Goal: Task Accomplishment & Management: Manage account settings

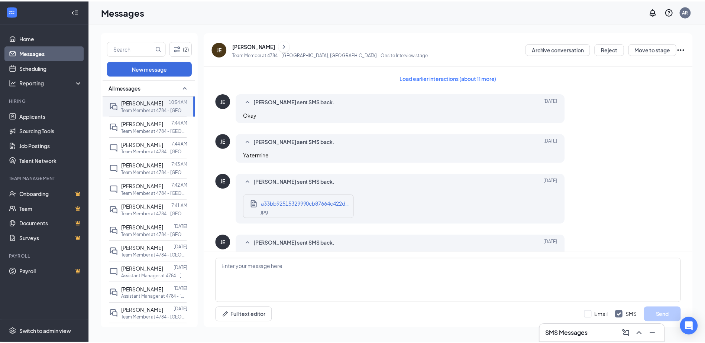
scroll to position [311, 0]
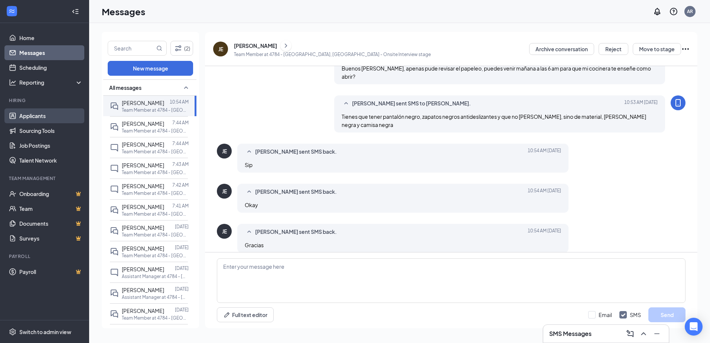
click at [47, 114] on link "Applicants" at bounding box center [51, 115] width 64 height 15
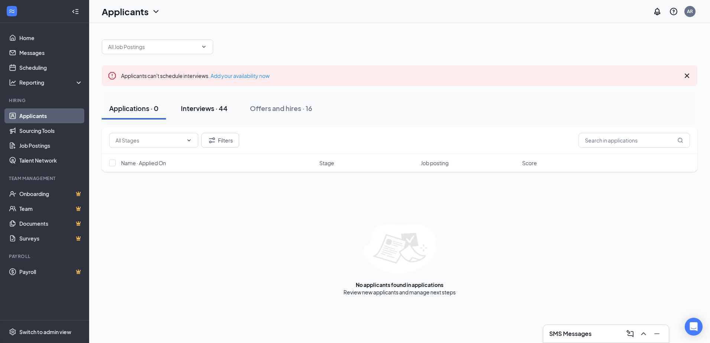
click at [212, 111] on div "Interviews · 44" at bounding box center [204, 108] width 47 height 9
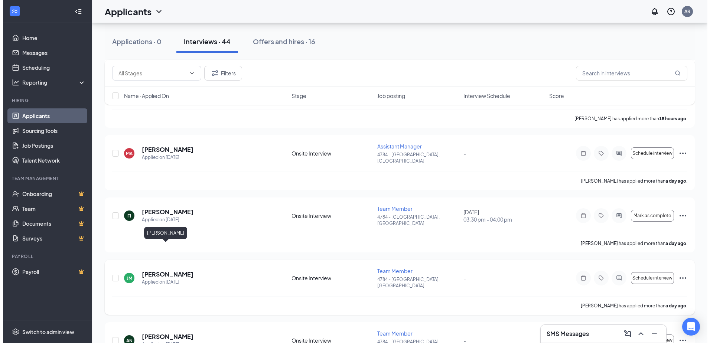
scroll to position [186, 0]
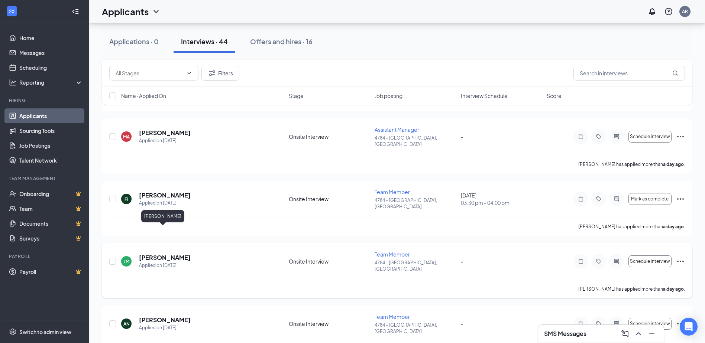
click at [149, 254] on h5 "[PERSON_NAME]" at bounding box center [165, 258] width 52 height 8
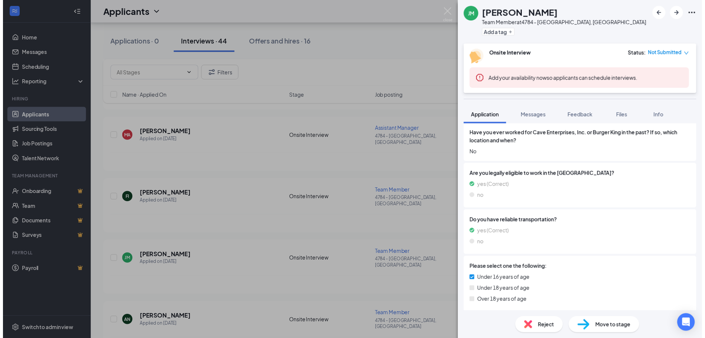
scroll to position [249, 0]
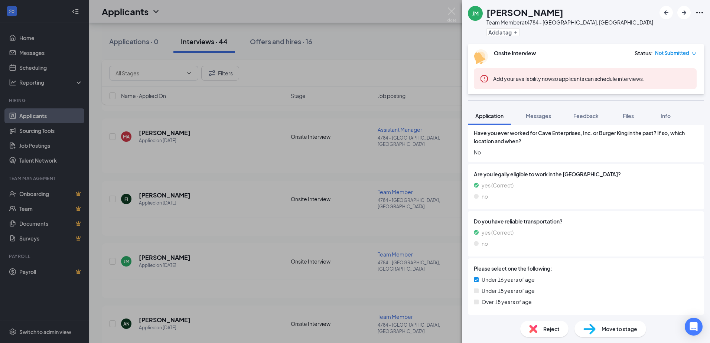
click at [275, 249] on div "[PERSON_NAME] Team Member at 4784 - [GEOGRAPHIC_DATA], [GEOGRAPHIC_DATA] Add a …" at bounding box center [355, 171] width 710 height 343
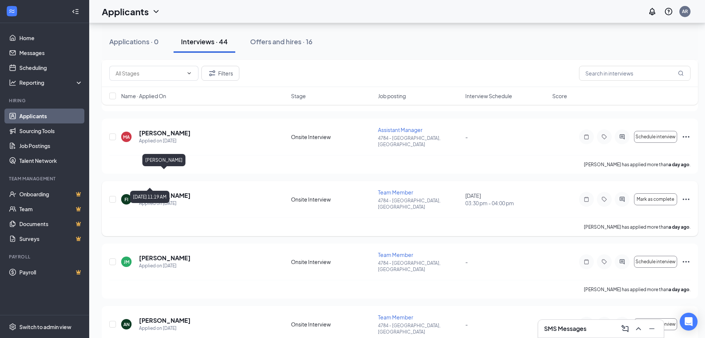
click at [153, 191] on h5 "[PERSON_NAME]" at bounding box center [165, 195] width 52 height 8
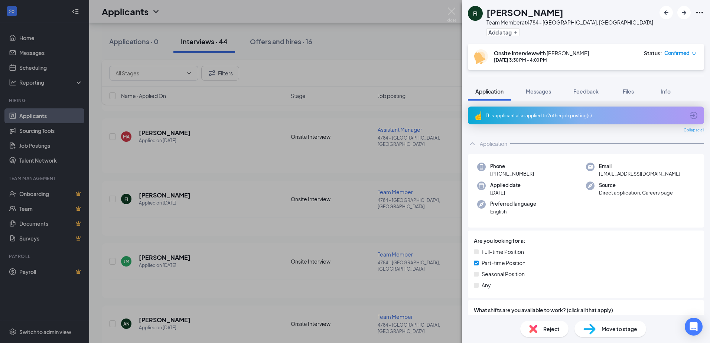
click at [373, 209] on div "FI [PERSON_NAME] Team Member at 4784 - [GEOGRAPHIC_DATA], [GEOGRAPHIC_DATA] Add…" at bounding box center [355, 171] width 710 height 343
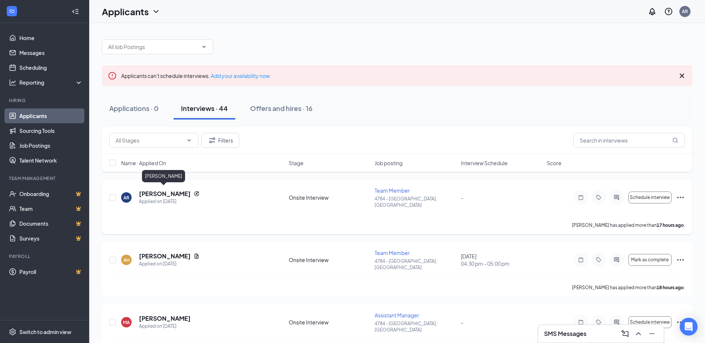
click at [171, 194] on h5 "[PERSON_NAME]" at bounding box center [165, 194] width 52 height 8
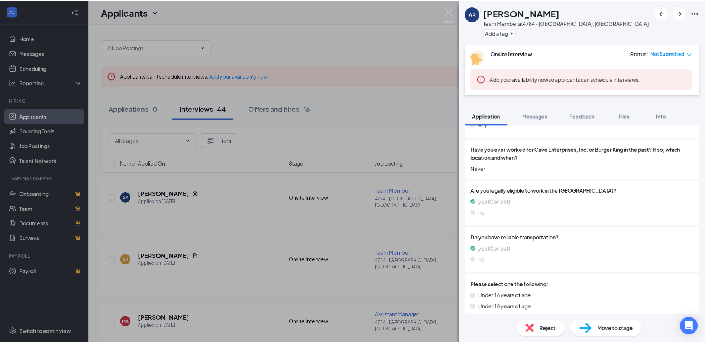
scroll to position [249, 0]
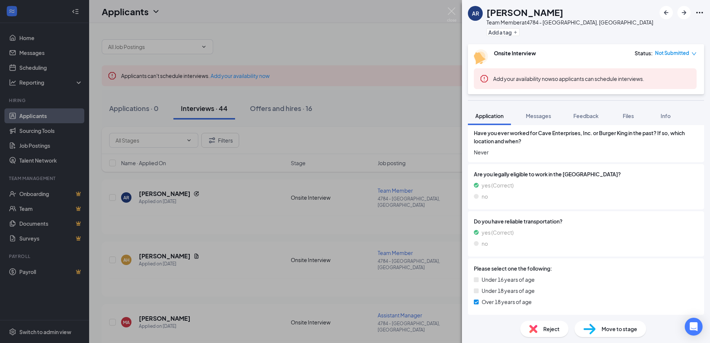
click at [403, 218] on div "AR [PERSON_NAME] Team Member at 4784 - [GEOGRAPHIC_DATA], [GEOGRAPHIC_DATA] Add…" at bounding box center [355, 171] width 710 height 343
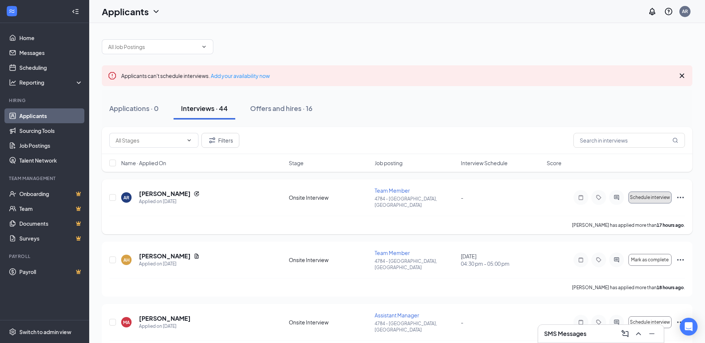
click at [658, 196] on span "Schedule interview" at bounding box center [650, 197] width 40 height 5
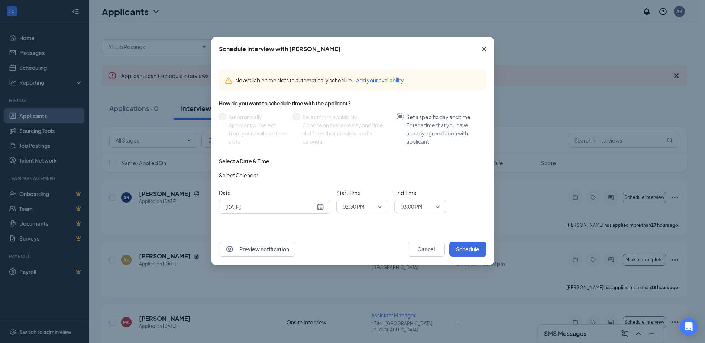
click at [373, 211] on span "02:30 PM" at bounding box center [358, 206] width 33 height 11
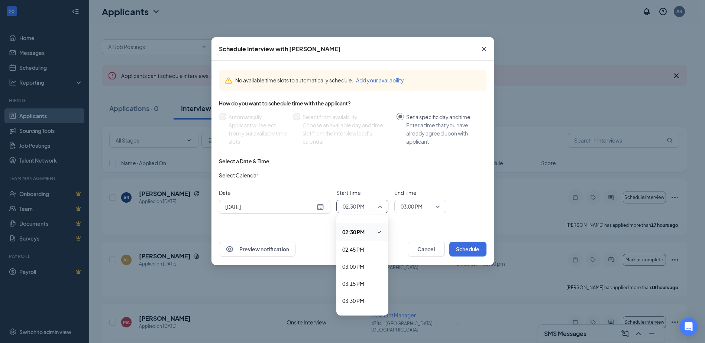
scroll to position [988, 0]
click at [357, 261] on span "03:00 PM" at bounding box center [353, 264] width 22 height 8
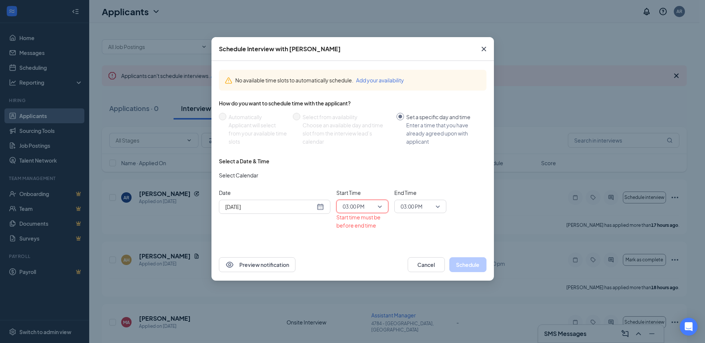
click at [445, 207] on div "03:00 PM" at bounding box center [420, 206] width 52 height 13
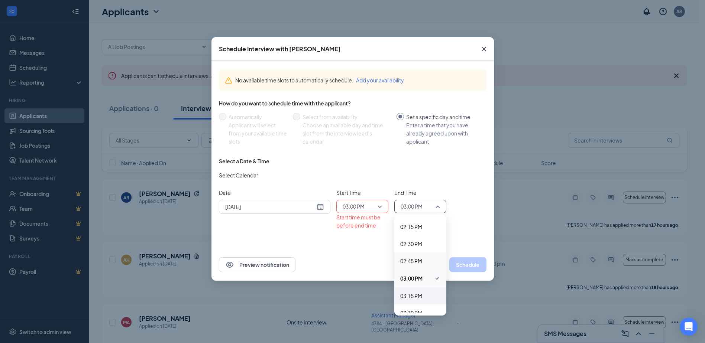
scroll to position [985, 0]
click at [419, 297] on span "03:30 PM" at bounding box center [411, 301] width 22 height 8
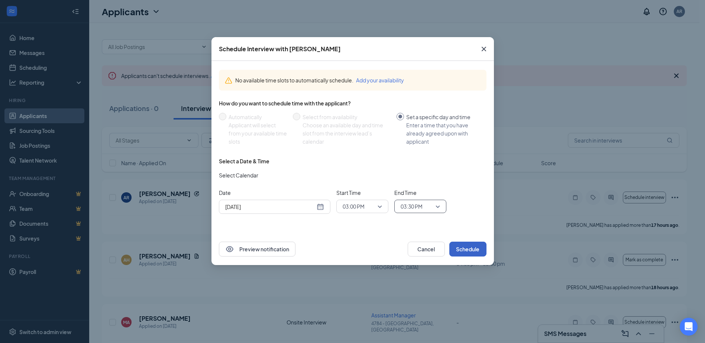
click at [474, 250] on button "Schedule" at bounding box center [467, 249] width 37 height 15
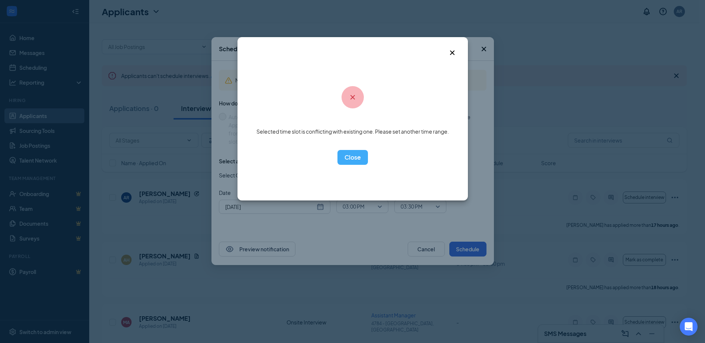
click at [450, 51] on icon "Cross" at bounding box center [452, 52] width 9 height 9
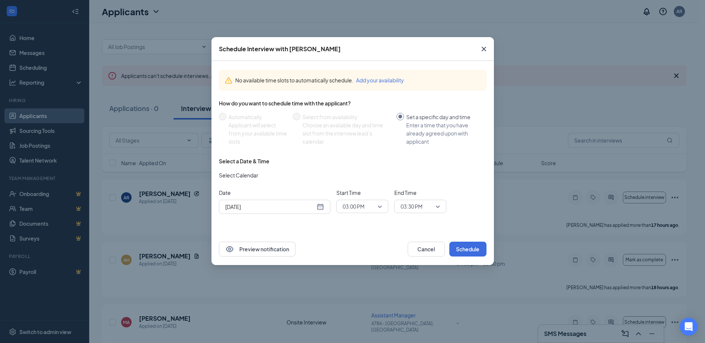
click at [487, 46] on icon "Cross" at bounding box center [483, 49] width 9 height 9
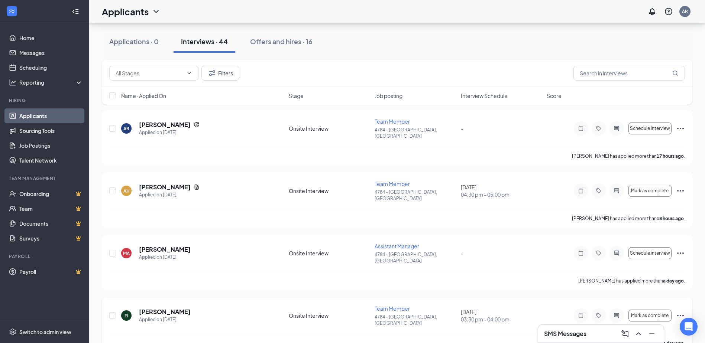
scroll to position [0, 0]
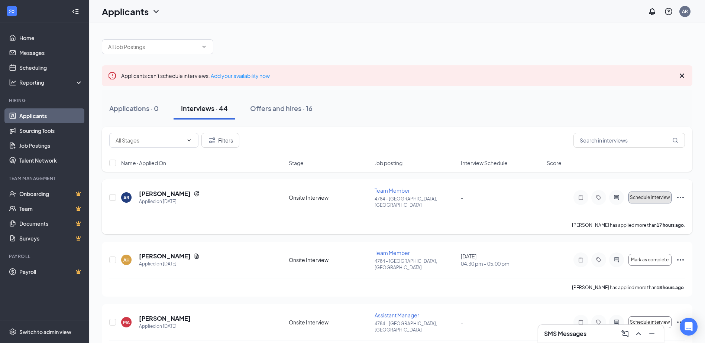
click at [662, 195] on span "Schedule interview" at bounding box center [650, 197] width 40 height 5
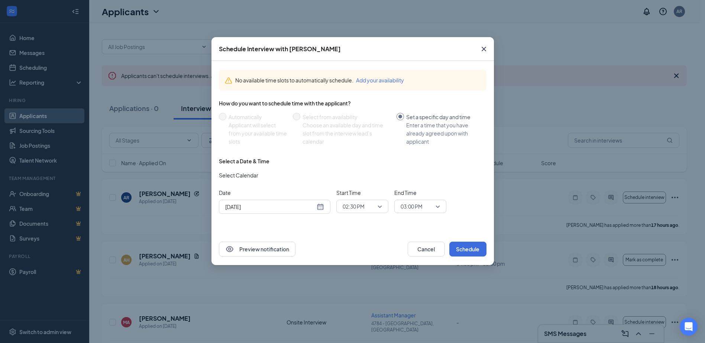
click at [378, 205] on span "02:30 PM" at bounding box center [361, 206] width 39 height 11
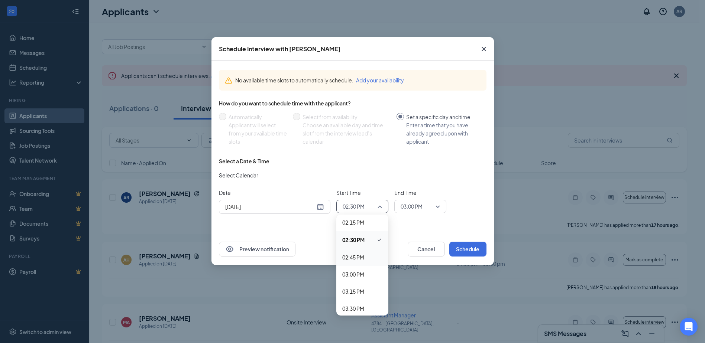
scroll to position [988, 0]
click at [362, 265] on span "03:00 PM" at bounding box center [353, 264] width 22 height 8
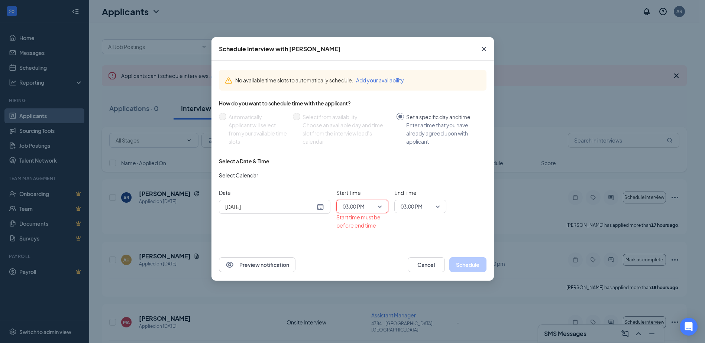
click at [442, 205] on div "03:00 PM" at bounding box center [420, 206] width 52 height 13
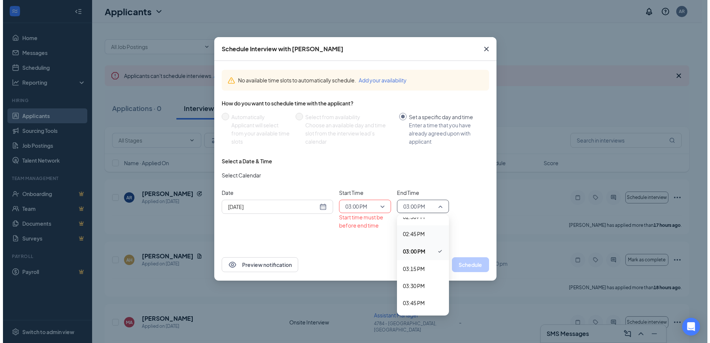
scroll to position [1022, 0]
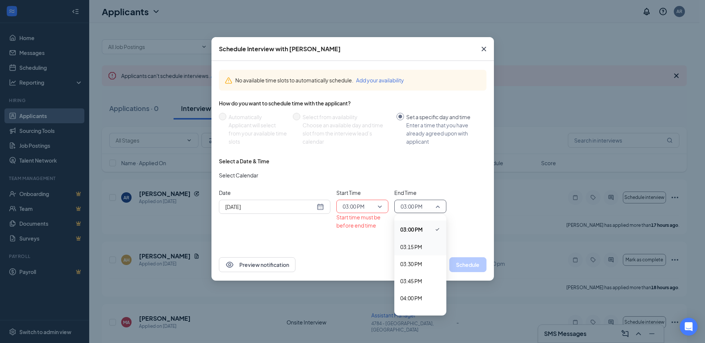
click at [425, 248] on span "03:15 PM" at bounding box center [420, 247] width 40 height 8
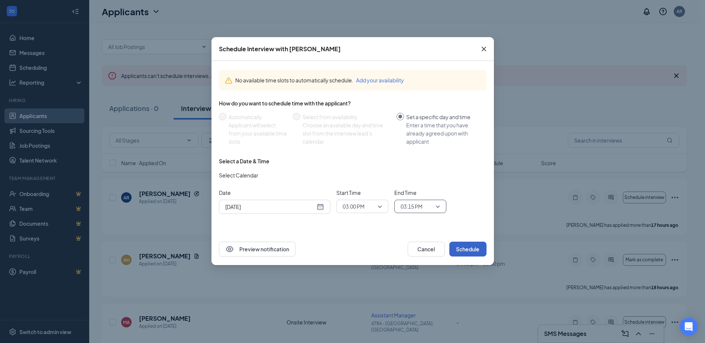
click at [475, 252] on button "Schedule" at bounding box center [467, 249] width 37 height 15
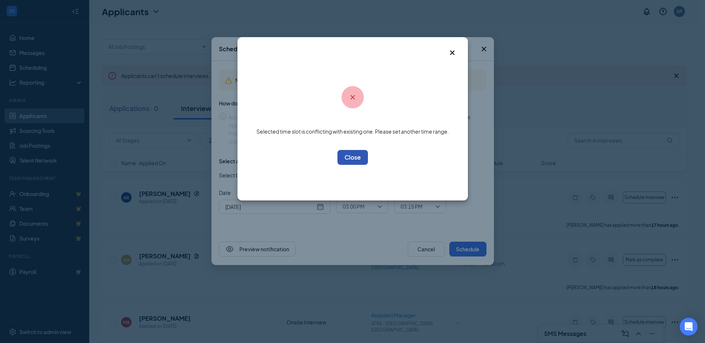
click at [348, 152] on button "OK" at bounding box center [352, 157] width 30 height 15
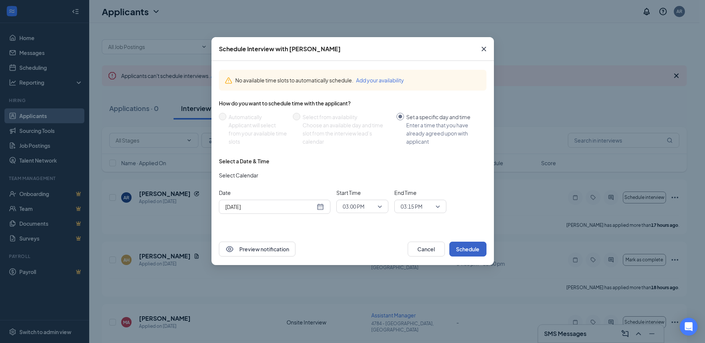
click at [377, 208] on span "03:00 PM" at bounding box center [361, 206] width 39 height 11
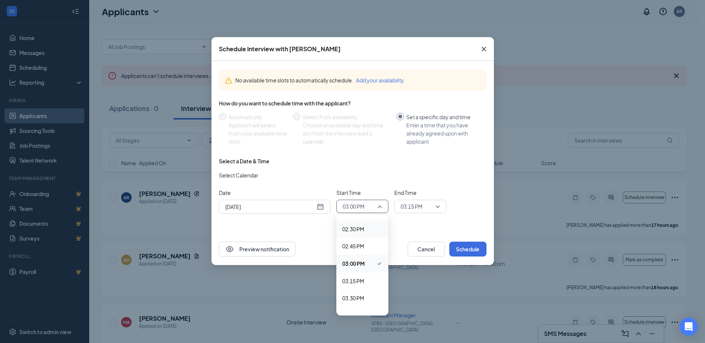
click at [355, 232] on span "02:30 PM" at bounding box center [353, 229] width 22 height 8
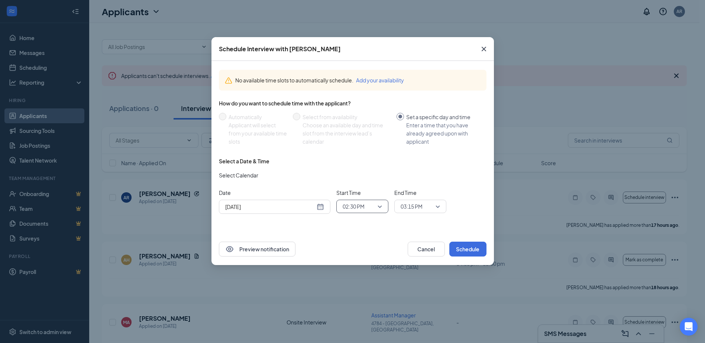
click at [434, 207] on span "03:15 PM" at bounding box center [419, 206] width 39 height 11
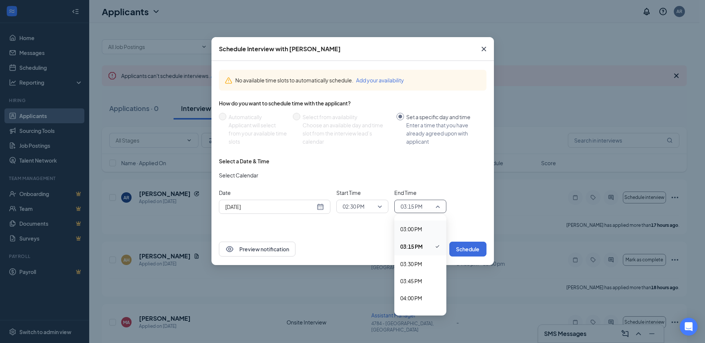
click at [411, 227] on span "03:00 PM" at bounding box center [411, 229] width 22 height 8
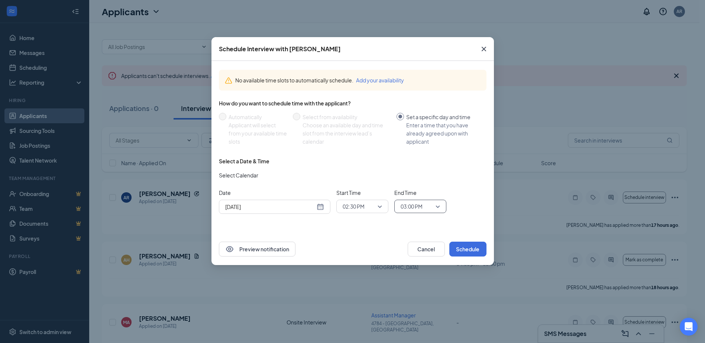
click at [360, 209] on span "02:30 PM" at bounding box center [353, 206] width 22 height 11
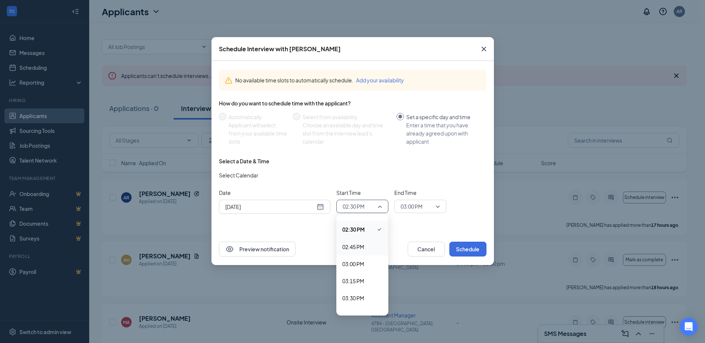
click at [365, 247] on span "02:45 PM" at bounding box center [362, 247] width 40 height 8
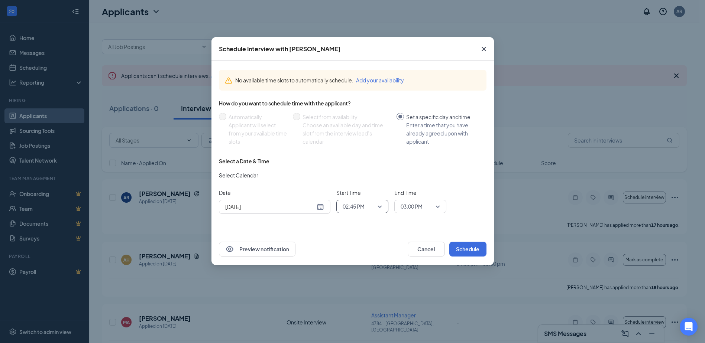
click at [364, 201] on span "02:45 PM" at bounding box center [353, 206] width 22 height 11
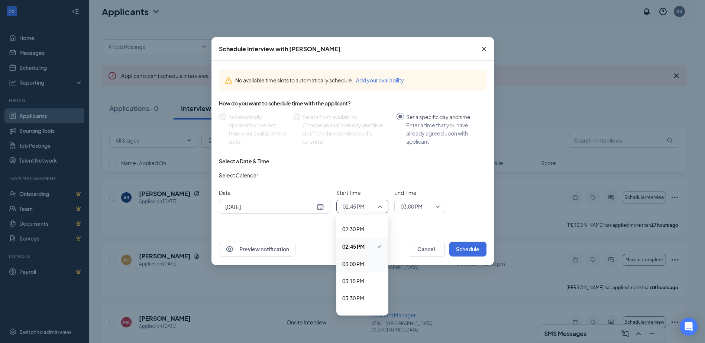
click at [366, 263] on span "03:00 PM" at bounding box center [362, 264] width 40 height 8
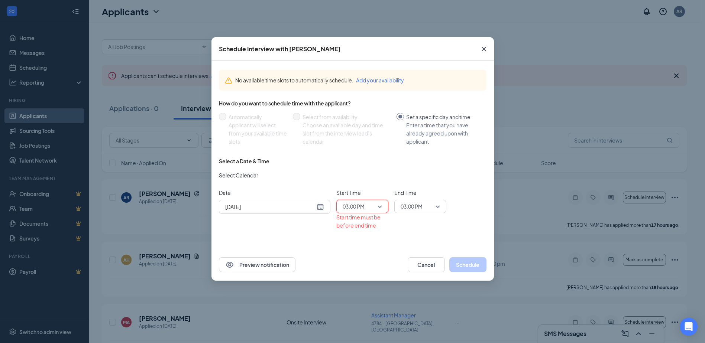
click at [420, 210] on span "03:00 PM" at bounding box center [411, 206] width 22 height 11
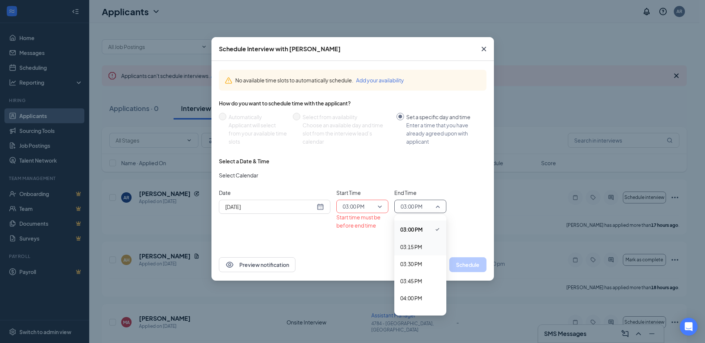
click at [421, 246] on span "03:15 PM" at bounding box center [411, 247] width 22 height 8
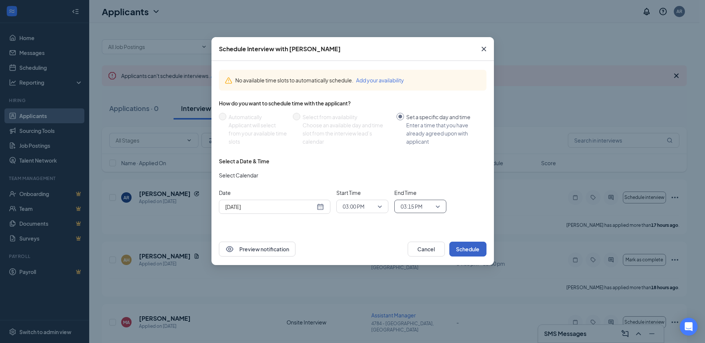
click at [472, 245] on button "Schedule" at bounding box center [467, 249] width 37 height 15
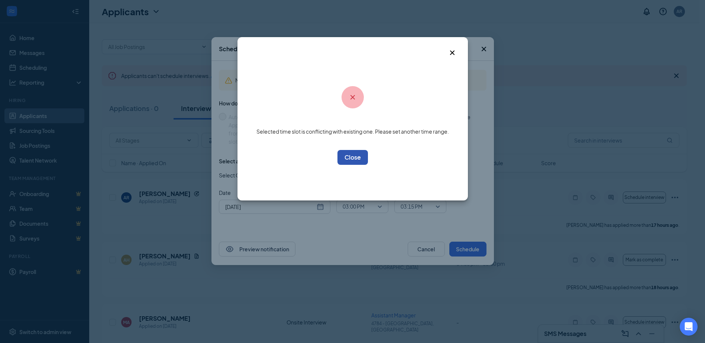
click at [363, 161] on button "OK" at bounding box center [352, 157] width 30 height 15
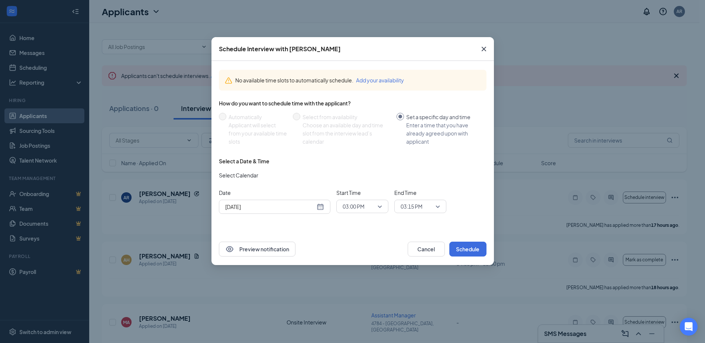
click at [482, 51] on icon "Cross" at bounding box center [483, 49] width 4 height 4
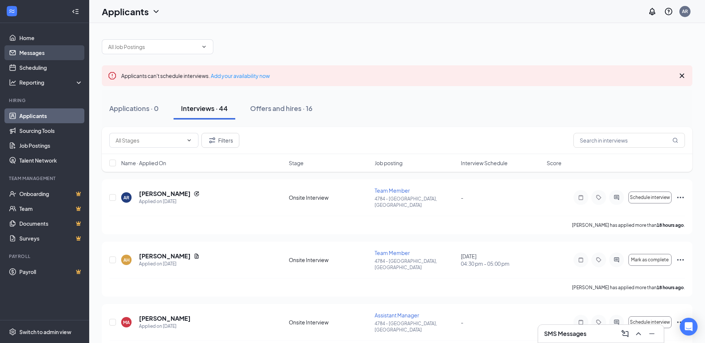
drag, startPoint x: 36, startPoint y: 56, endPoint x: 42, endPoint y: 56, distance: 6.3
click at [36, 56] on link "Messages" at bounding box center [51, 52] width 64 height 15
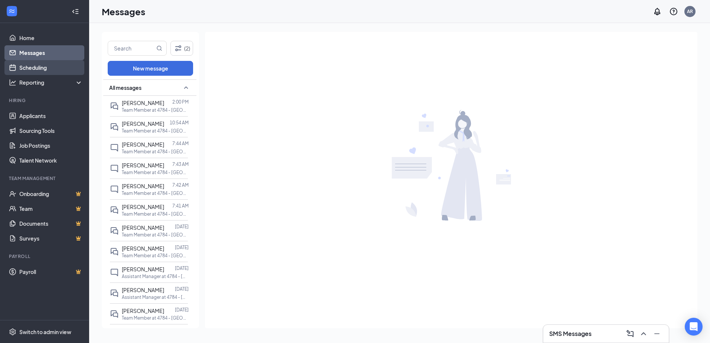
click at [35, 75] on link "Scheduling" at bounding box center [51, 67] width 64 height 15
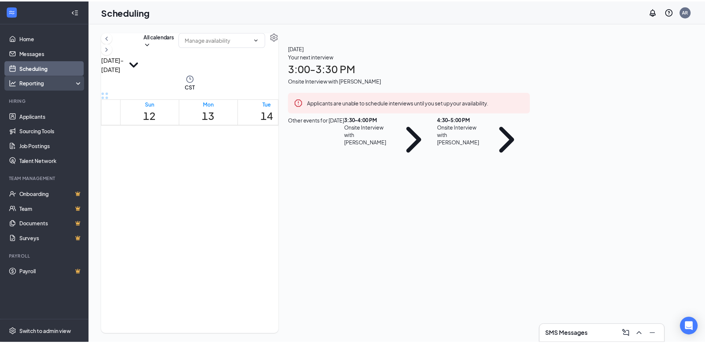
scroll to position [365, 0]
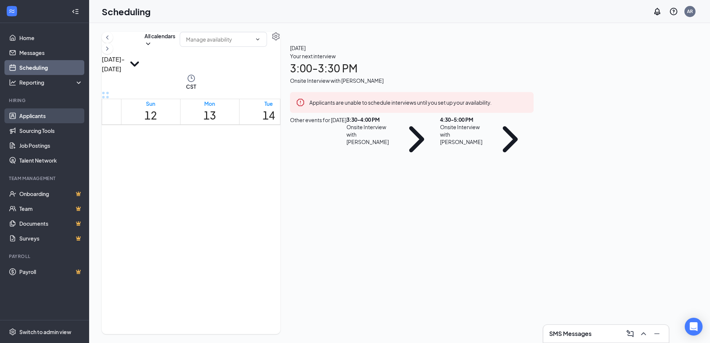
click at [42, 116] on link "Applicants" at bounding box center [51, 115] width 64 height 15
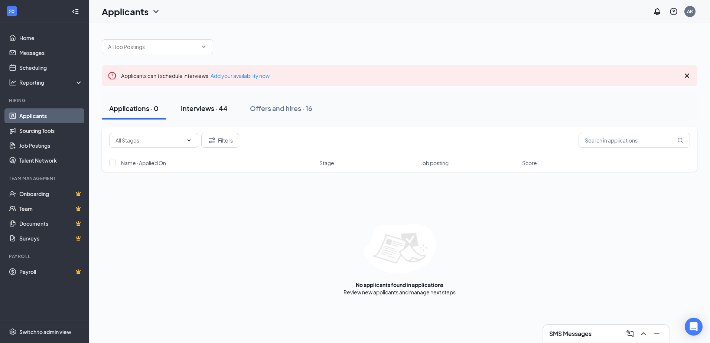
click at [208, 108] on div "Interviews · 44" at bounding box center [204, 108] width 47 height 9
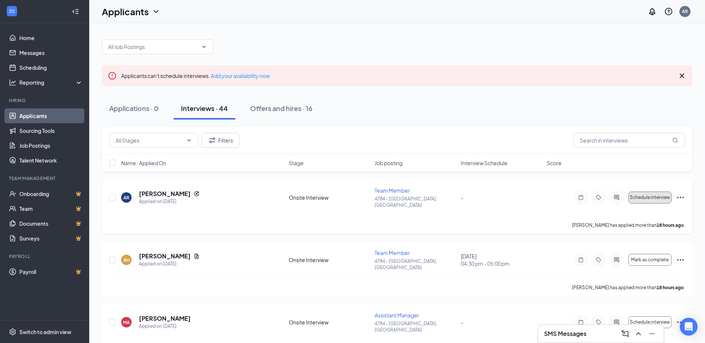
click at [660, 195] on span "Schedule interview" at bounding box center [650, 197] width 40 height 5
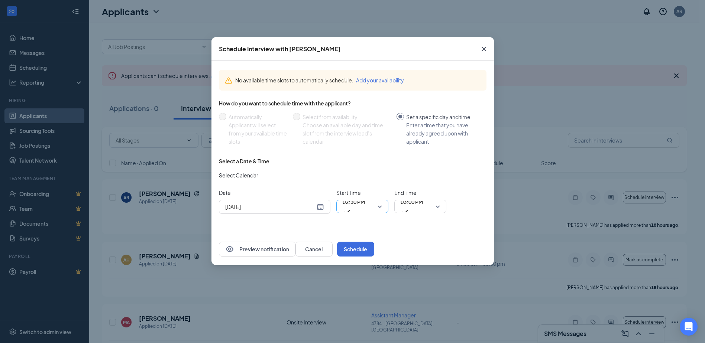
click at [378, 209] on span "02:30 PM" at bounding box center [361, 206] width 39 height 11
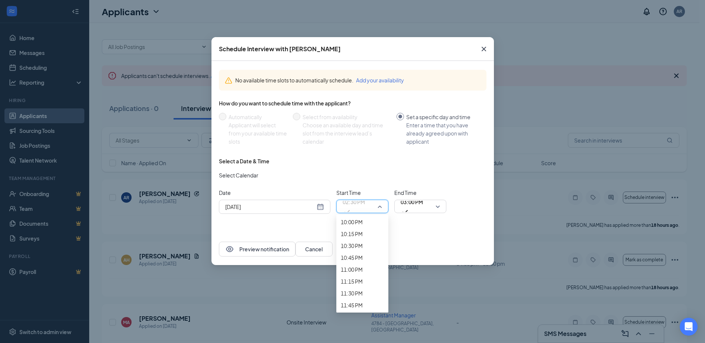
scroll to position [1100, 0]
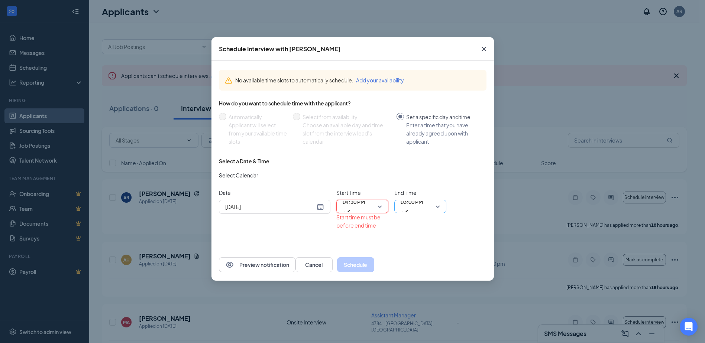
click at [423, 204] on span "03:00 PM" at bounding box center [411, 207] width 22 height 20
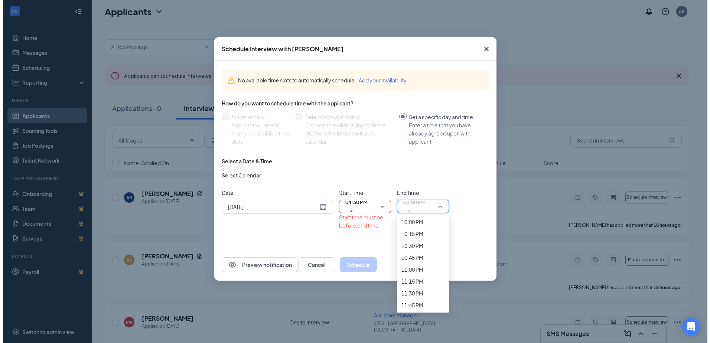
scroll to position [1134, 0]
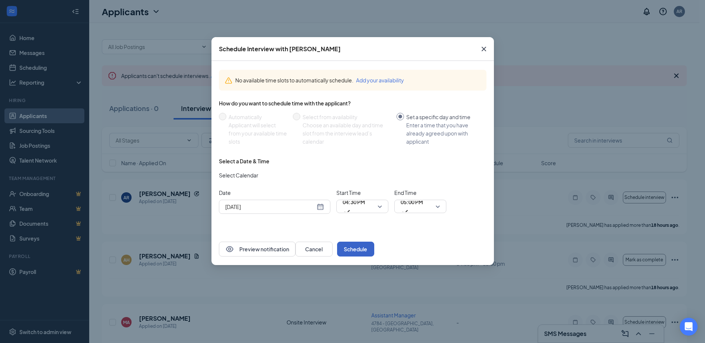
click at [374, 242] on button "Schedule" at bounding box center [355, 249] width 37 height 15
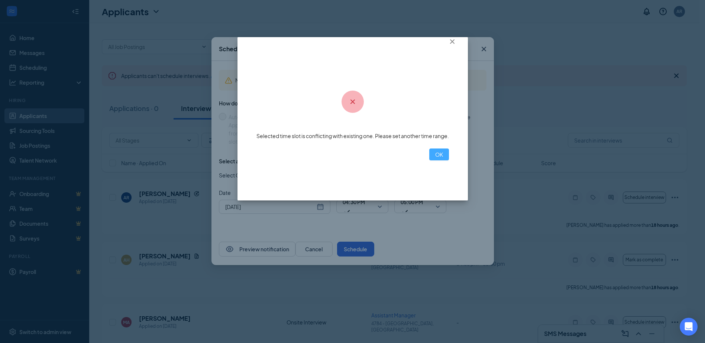
click at [429, 156] on button "OK" at bounding box center [439, 155] width 20 height 12
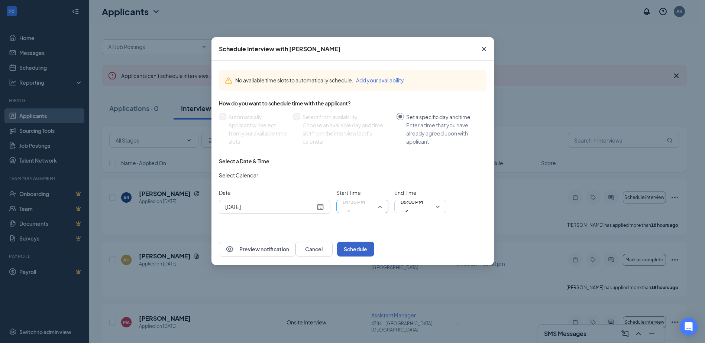
click at [377, 205] on span "04:30 PM" at bounding box center [361, 206] width 39 height 11
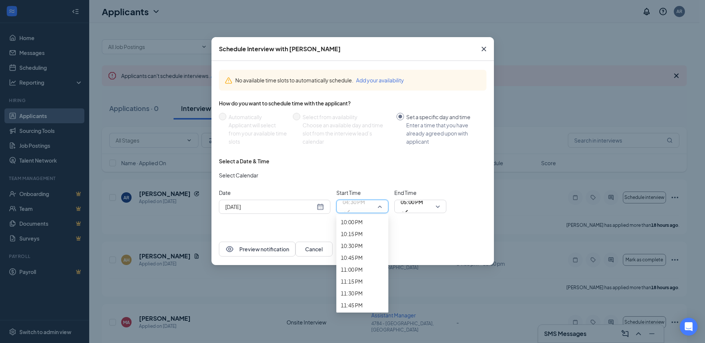
click at [653, 195] on div "Schedule Interview with [PERSON_NAME] No available time slots to automatically …" at bounding box center [352, 171] width 705 height 343
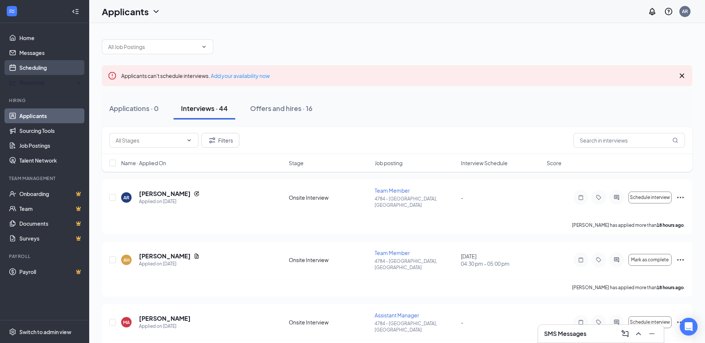
click at [62, 66] on link "Scheduling" at bounding box center [51, 67] width 64 height 15
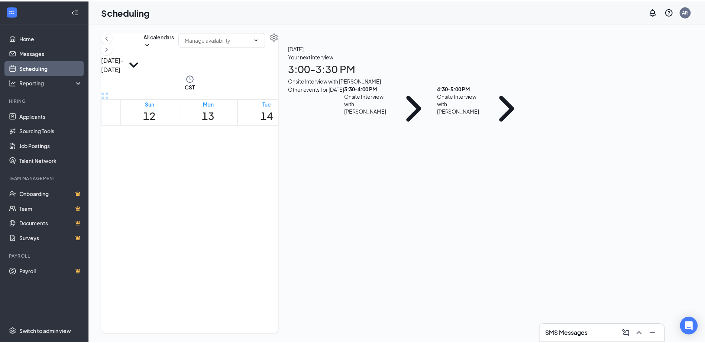
scroll to position [365, 0]
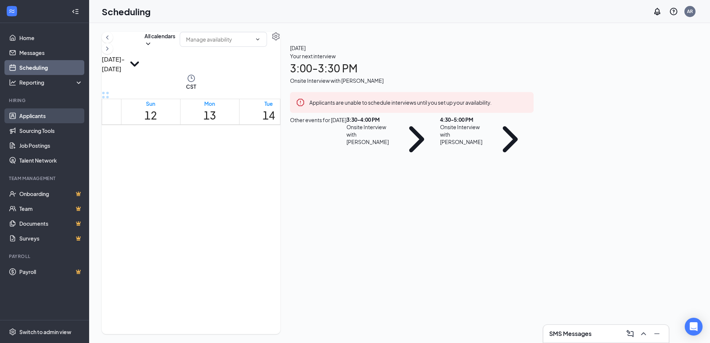
click at [58, 113] on link "Applicants" at bounding box center [51, 115] width 64 height 15
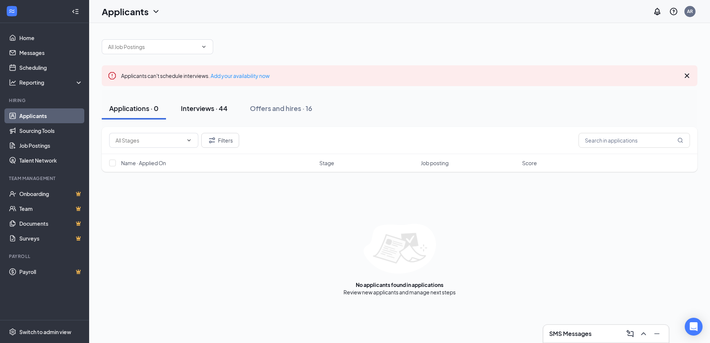
click at [208, 108] on div "Interviews · 44" at bounding box center [204, 108] width 47 height 9
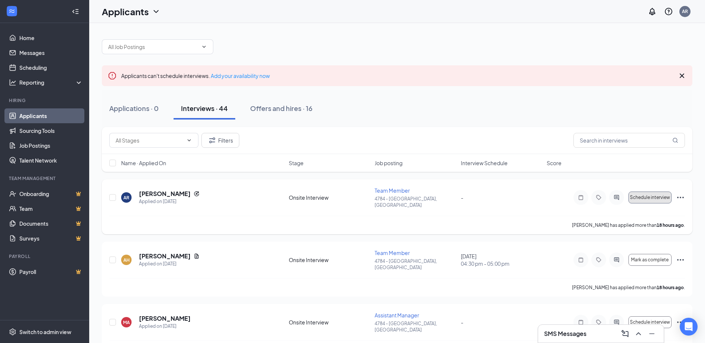
click at [654, 195] on span "Schedule interview" at bounding box center [650, 197] width 40 height 5
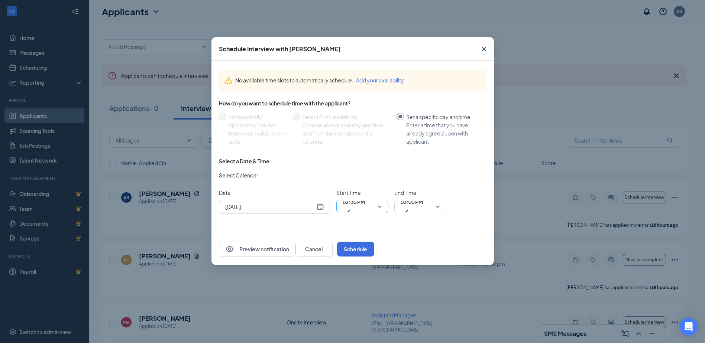
click at [356, 208] on span "02:30 PM" at bounding box center [353, 202] width 22 height 11
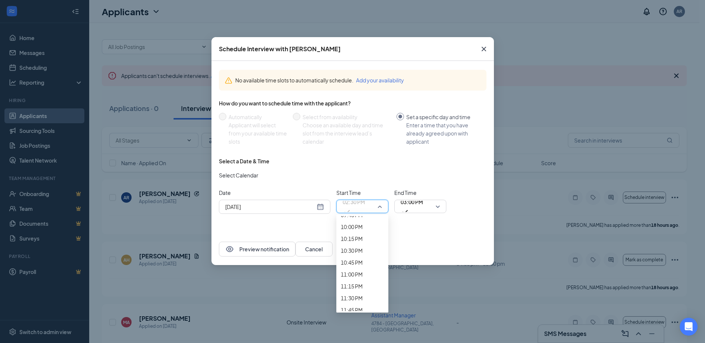
scroll to position [1062, 0]
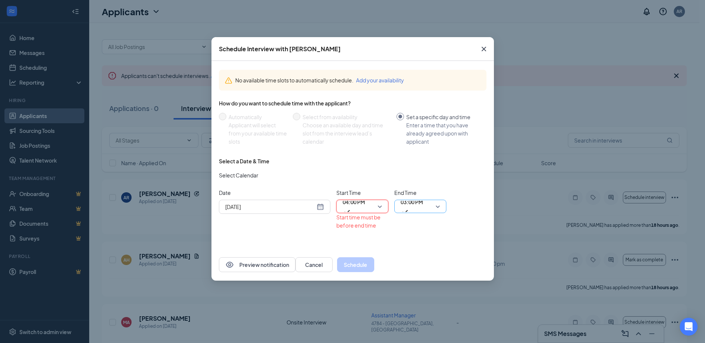
click at [423, 210] on span "03:00 PM" at bounding box center [411, 207] width 22 height 20
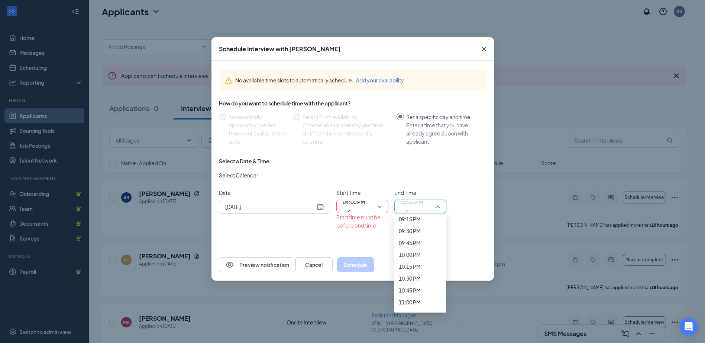
scroll to position [1059, 0]
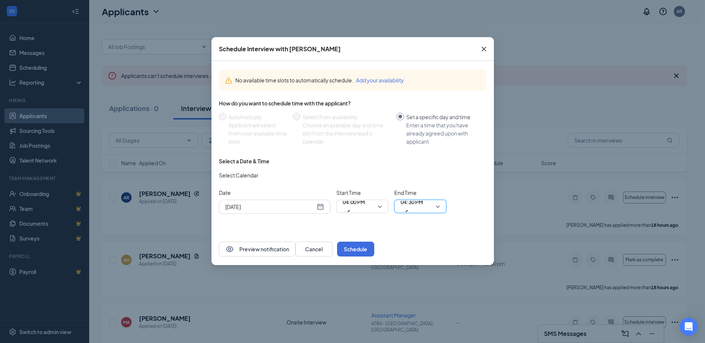
click at [483, 240] on div "Preview notification Cancel Schedule" at bounding box center [352, 249] width 282 height 32
click at [374, 254] on button "Schedule" at bounding box center [355, 249] width 37 height 15
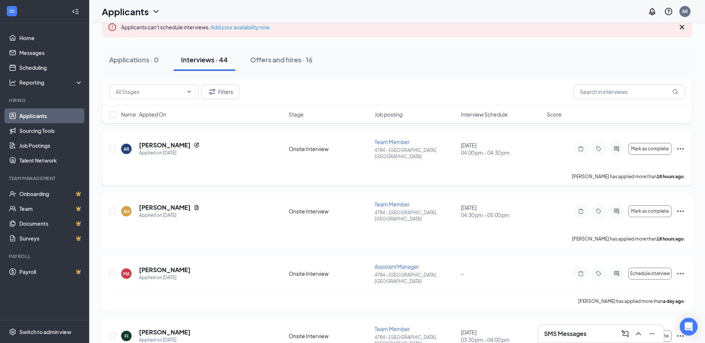
scroll to position [0, 0]
